Goal: Information Seeking & Learning: Learn about a topic

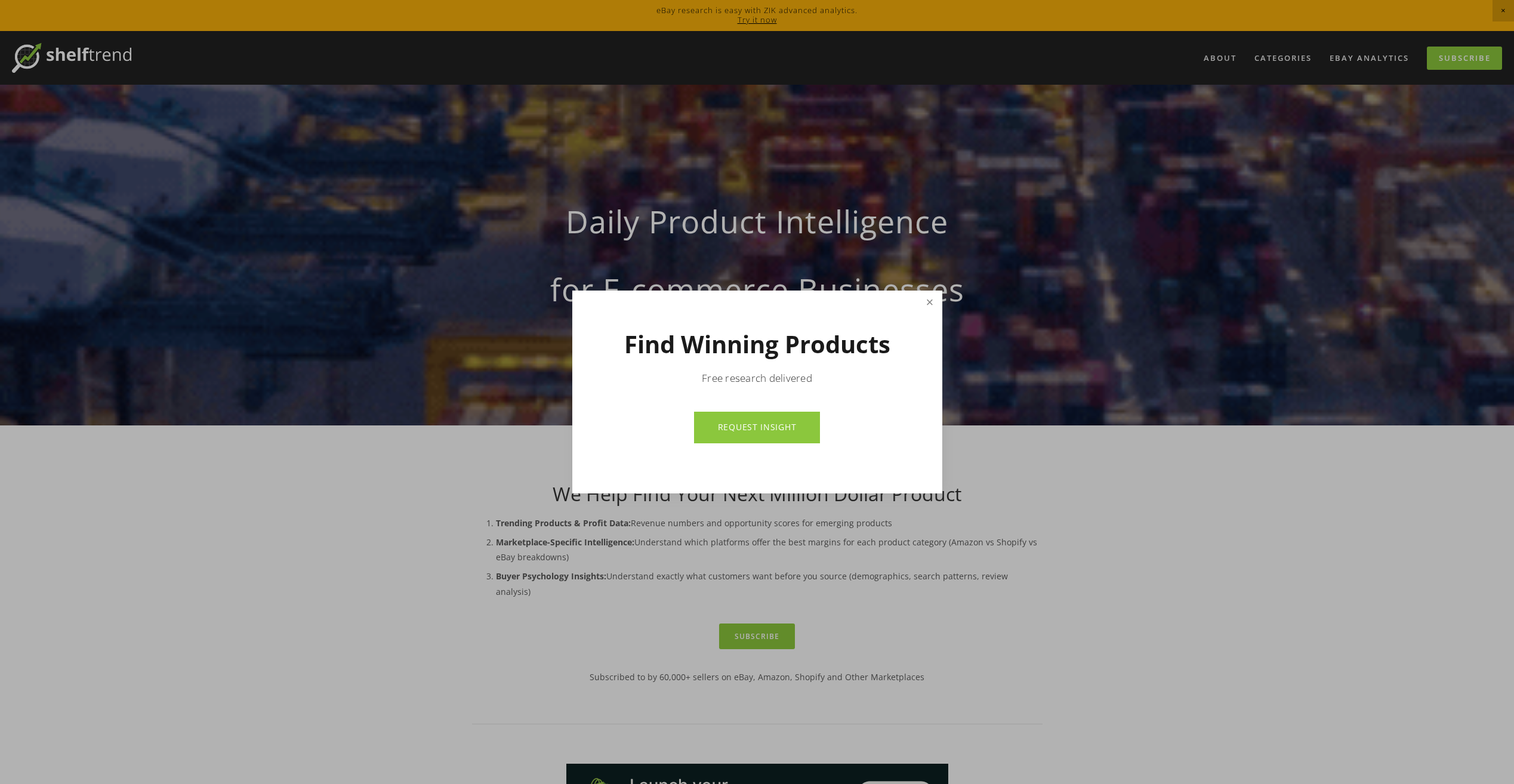
click at [929, 300] on link "Close" at bounding box center [929, 302] width 21 height 21
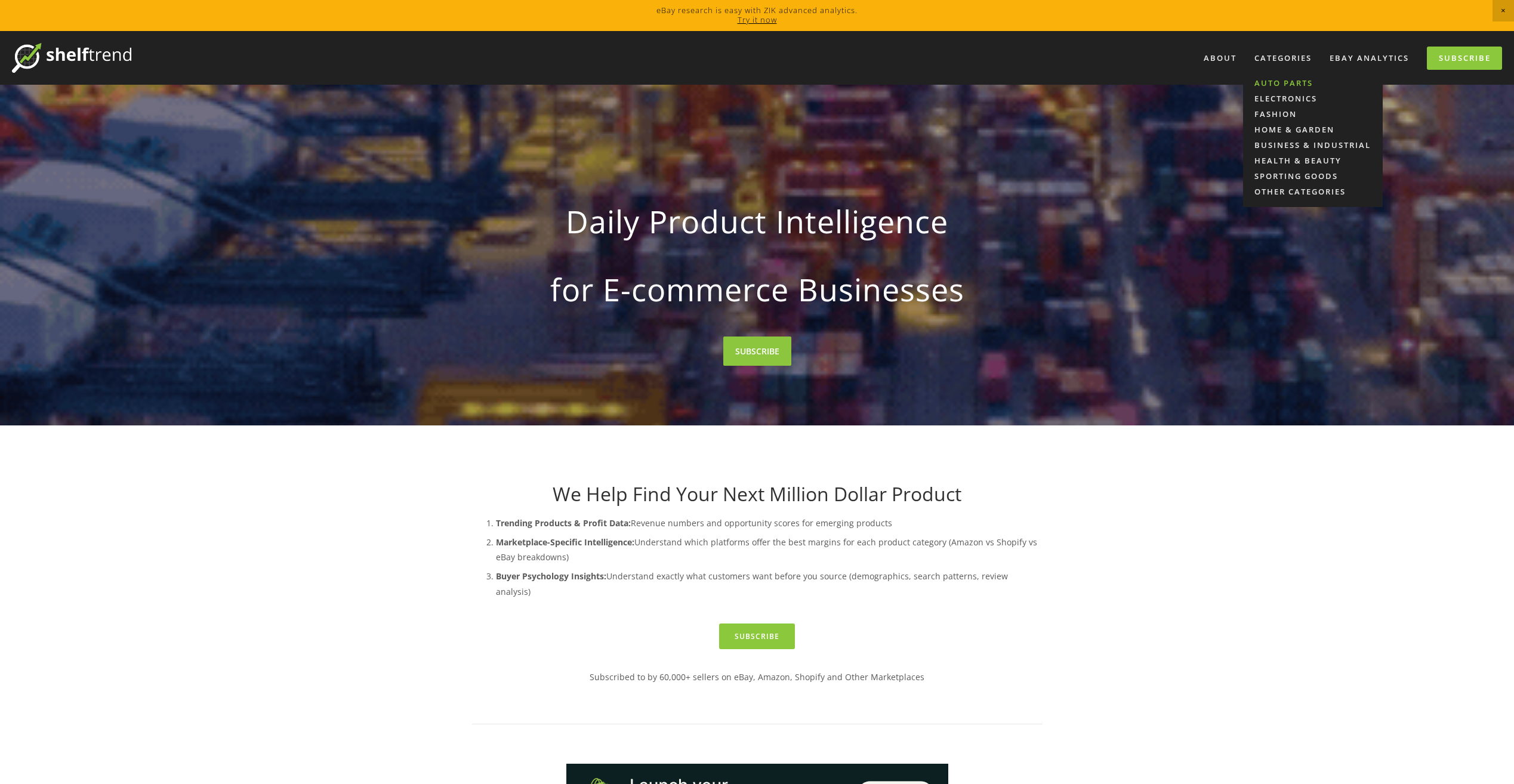
click at [1283, 88] on link "Auto Parts" at bounding box center [1313, 83] width 140 height 16
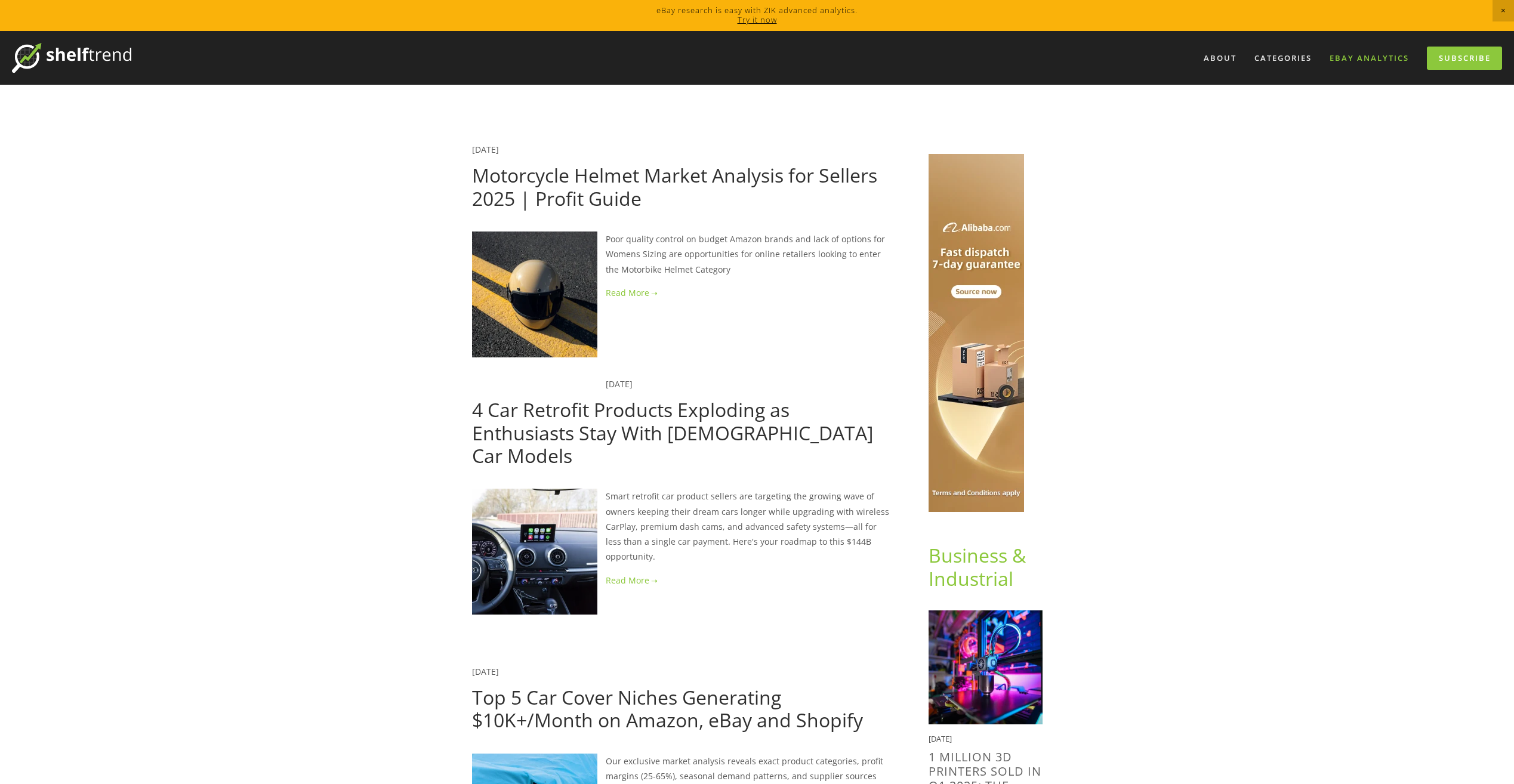
click at [1368, 57] on link "eBay Analytics" at bounding box center [1369, 58] width 95 height 20
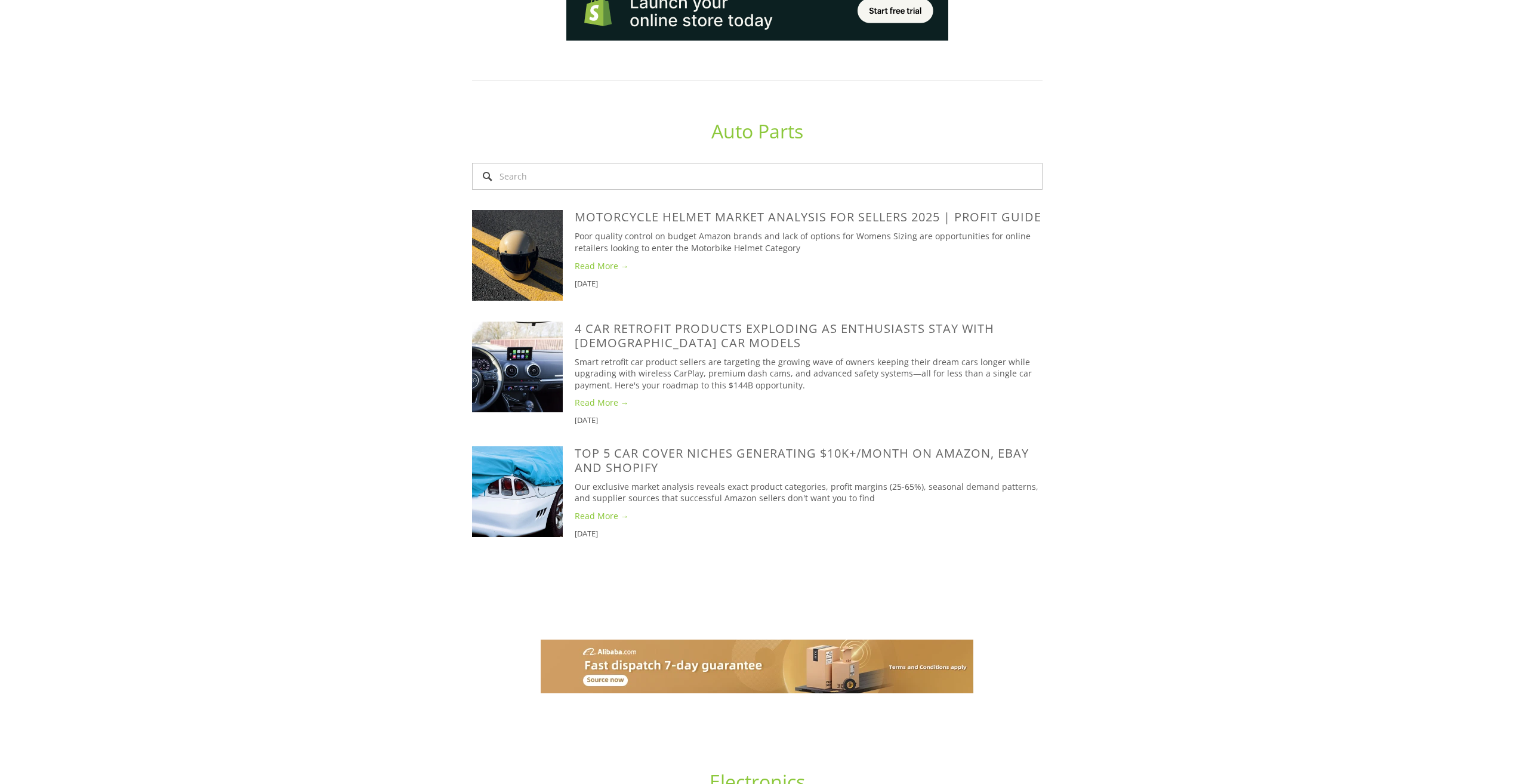
scroll to position [776, 0]
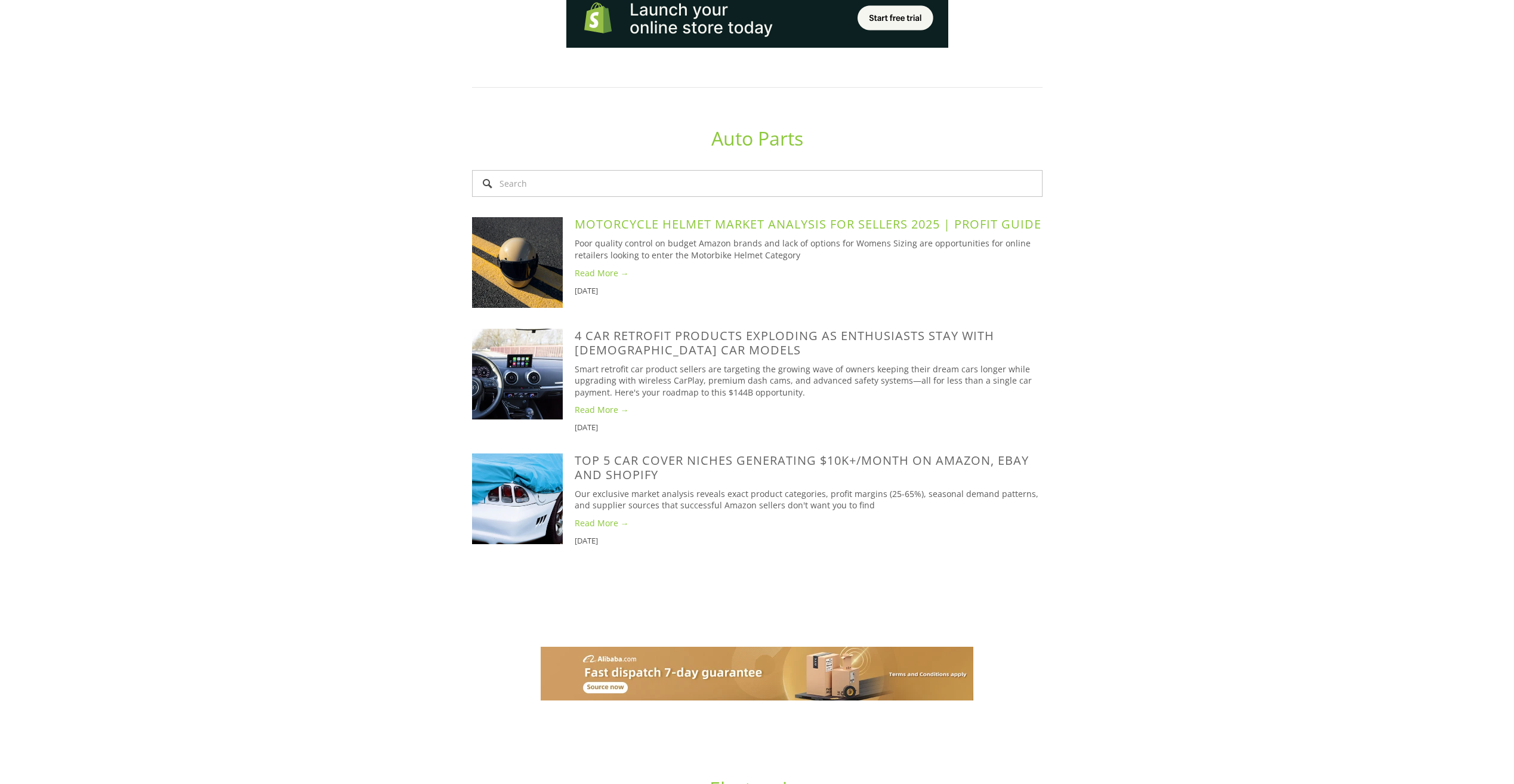
click at [663, 216] on link "Motorcycle Helmet Market Analysis for Sellers 2025 | Profit Guide" at bounding box center [808, 224] width 467 height 16
